Goal: Task Accomplishment & Management: Manage account settings

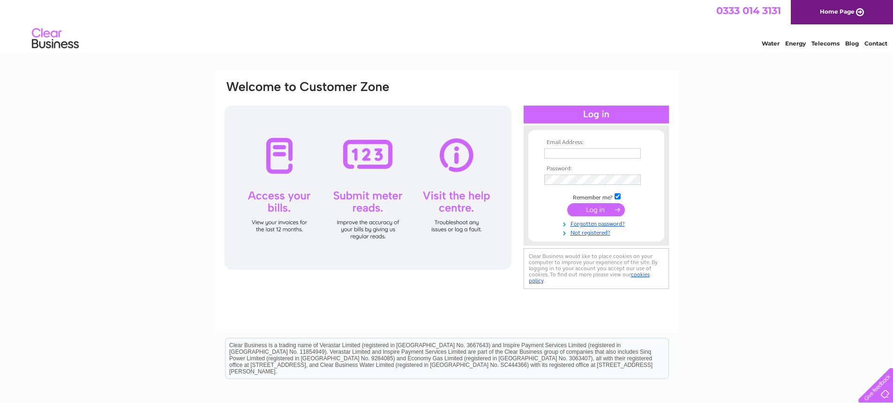
type input "fgbml.accounts@fugro.com"
click at [597, 210] on input "submit" at bounding box center [596, 209] width 58 height 13
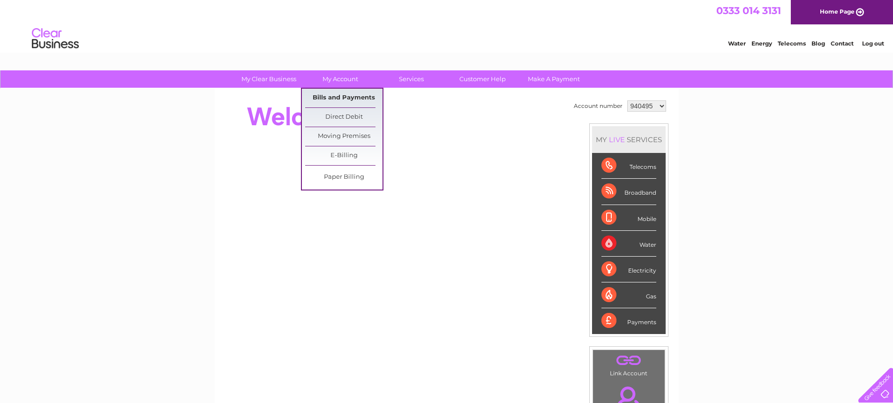
click at [344, 96] on link "Bills and Payments" at bounding box center [343, 98] width 77 height 19
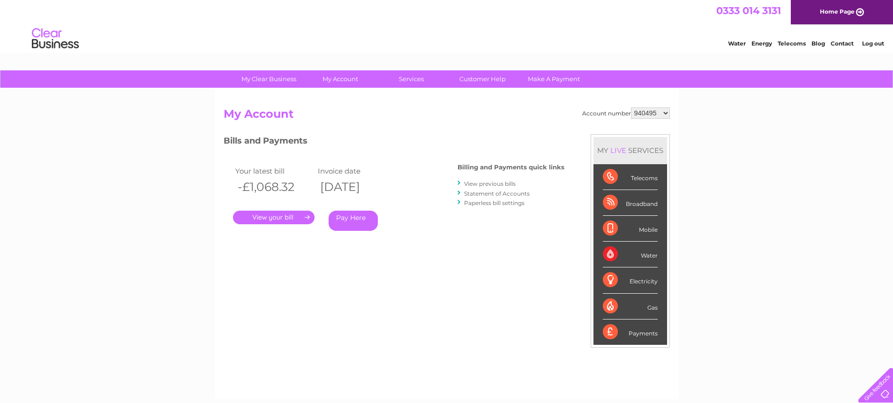
click at [291, 220] on link "." at bounding box center [274, 218] width 82 height 14
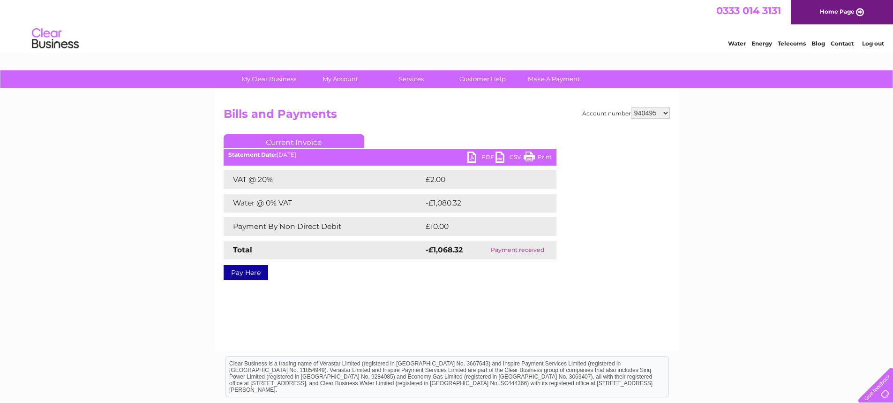
click at [473, 157] on link "PDF" at bounding box center [482, 158] width 28 height 14
click at [667, 113] on select "940495 943753 950488 1144227" at bounding box center [650, 112] width 39 height 11
select select "943753"
click at [632, 107] on select "940495 943753 950488 1144227" at bounding box center [650, 112] width 39 height 11
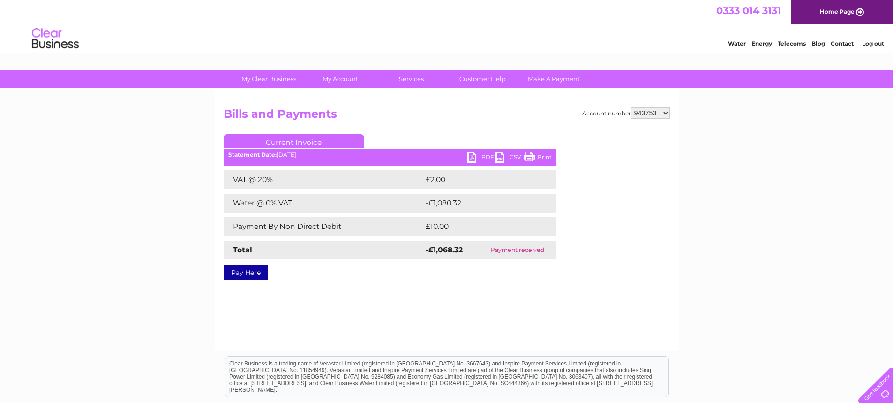
click at [533, 308] on div "Account number 940495 943753 950488 1144227 Bills and Payments Current Invoice …" at bounding box center [447, 220] width 464 height 263
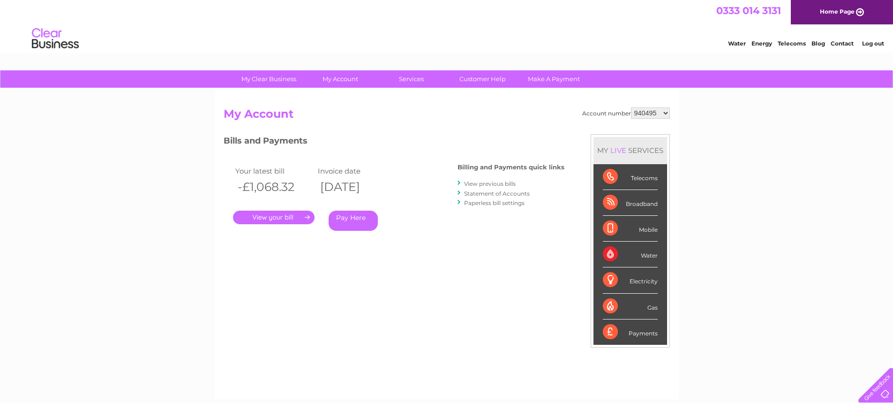
click at [660, 112] on select "940495 943753 950488 1144227" at bounding box center [650, 112] width 39 height 11
select select "943753"
click at [632, 107] on select "940495 943753 950488 1144227" at bounding box center [650, 112] width 39 height 11
click at [476, 247] on div "Bills and Payments Billing and Payments quick links View previous bills Stateme…" at bounding box center [394, 196] width 341 height 124
click at [479, 255] on div "Bills and Payments Billing and Payments quick links View previous bills Stateme…" at bounding box center [394, 196] width 341 height 124
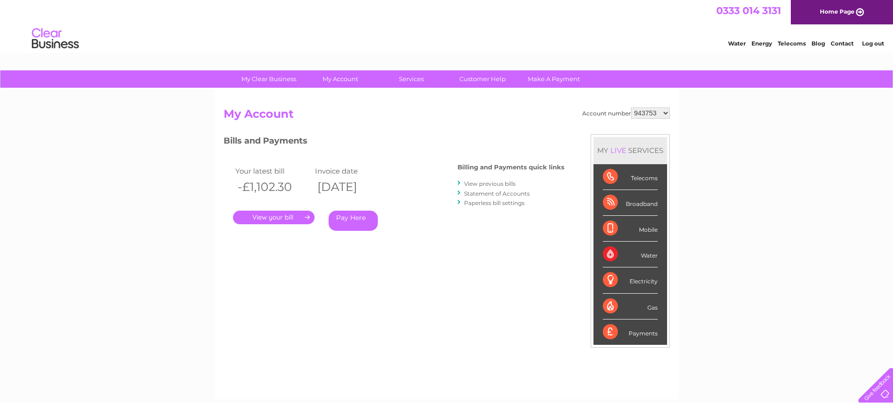
click at [280, 218] on link "." at bounding box center [274, 218] width 82 height 14
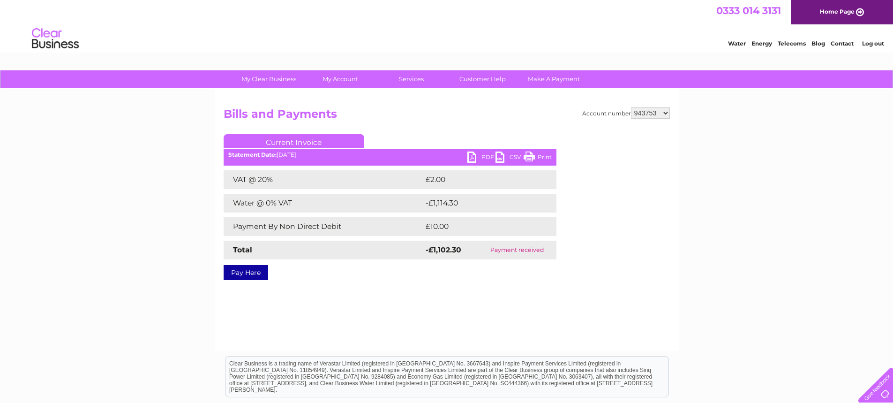
click at [473, 159] on link "PDF" at bounding box center [482, 158] width 28 height 14
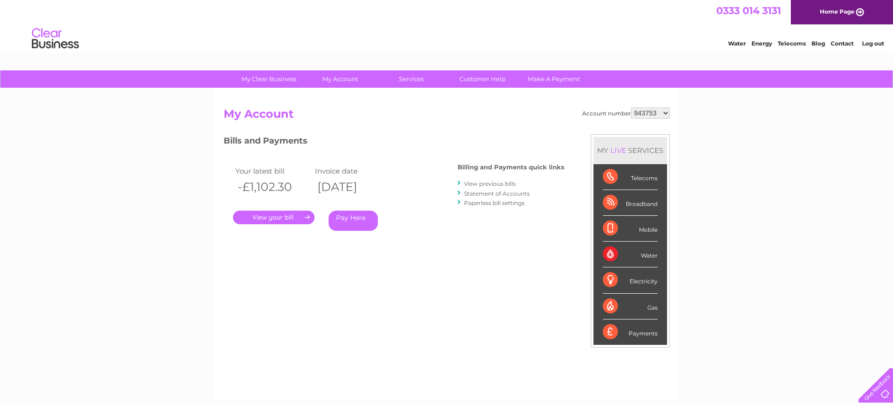
click at [652, 113] on select "940495 943753 950488 1144227" at bounding box center [650, 112] width 39 height 11
select select "950488"
click at [632, 107] on select "940495 943753 950488 1144227" at bounding box center [650, 112] width 39 height 11
click at [283, 216] on link "." at bounding box center [274, 218] width 82 height 14
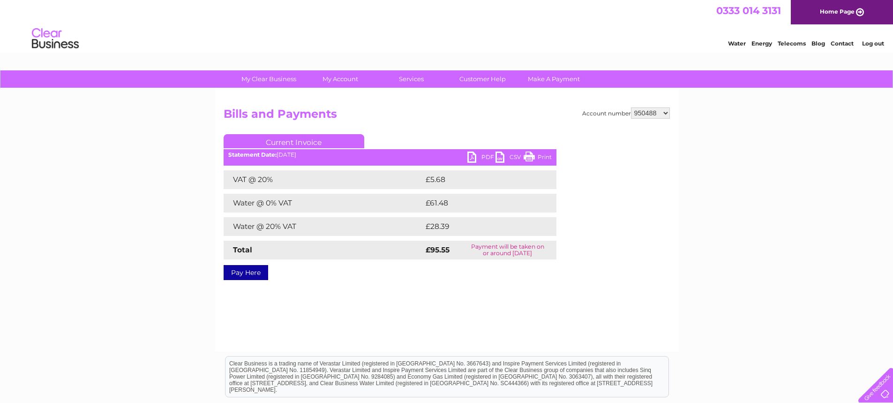
click at [471, 156] on link "PDF" at bounding box center [482, 158] width 28 height 14
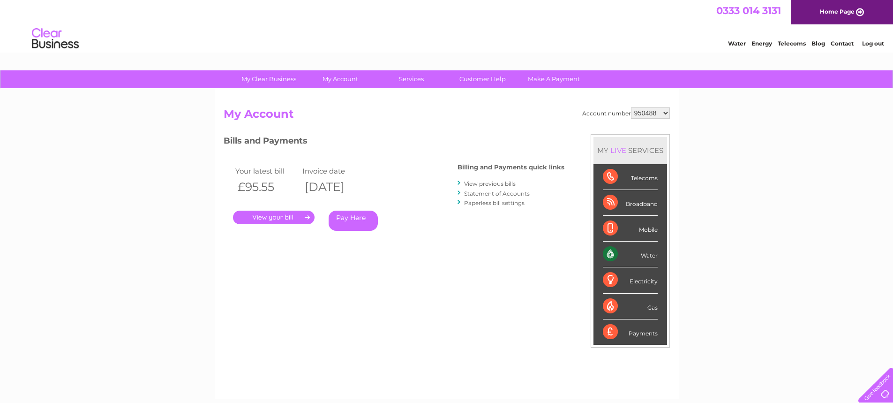
click at [650, 111] on select "940495 943753 950488 1144227" at bounding box center [650, 112] width 39 height 11
select select "1144227"
click at [632, 107] on select "940495 943753 950488 1144227" at bounding box center [650, 112] width 39 height 11
